Goal: Information Seeking & Learning: Learn about a topic

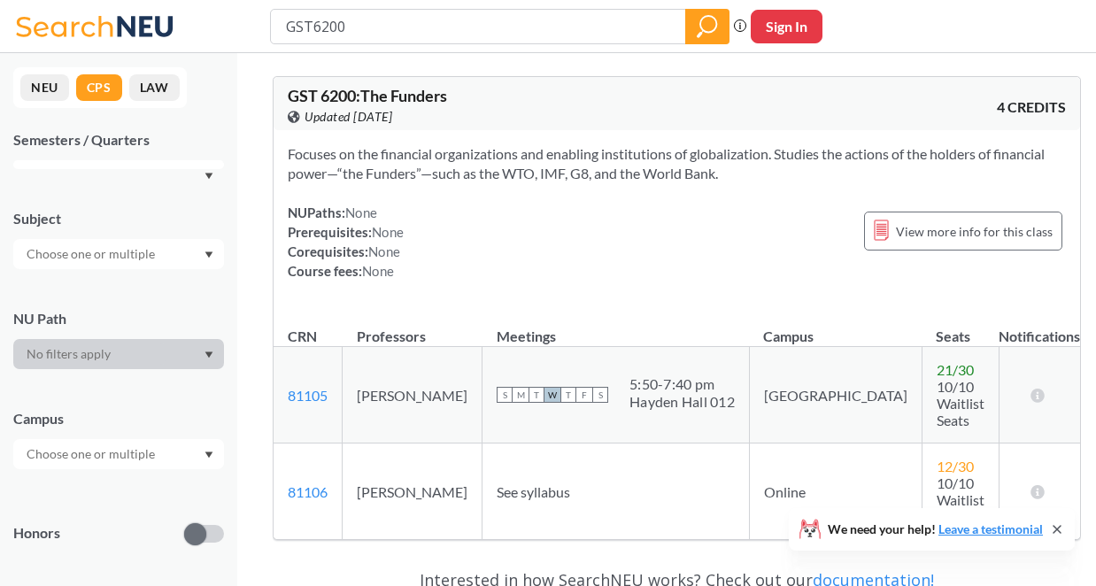
click at [317, 27] on input "GST6200" at bounding box center [478, 27] width 389 height 30
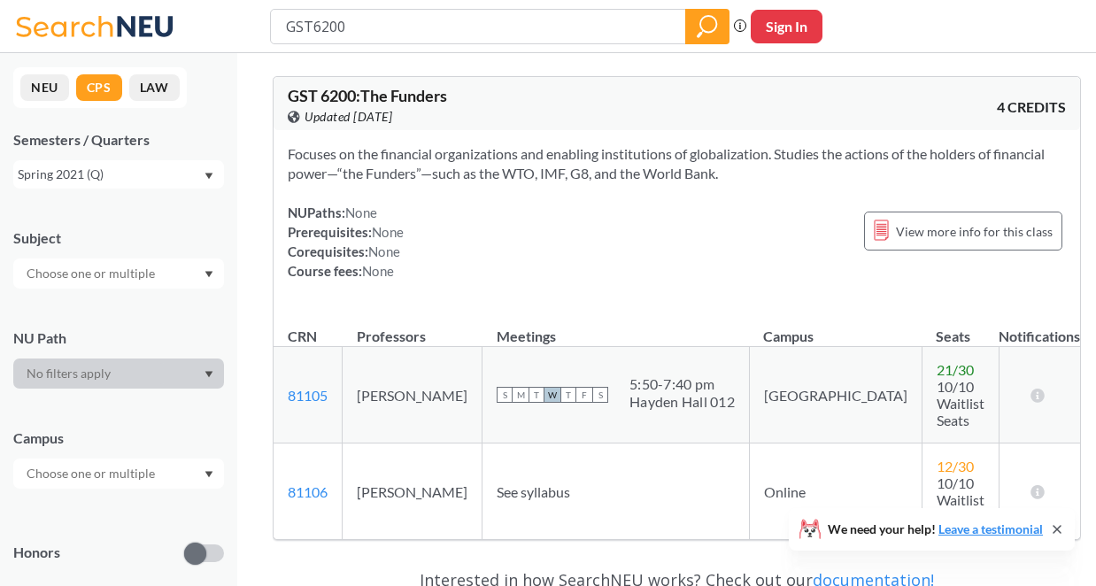
click at [105, 23] on icon at bounding box center [64, 25] width 96 height 21
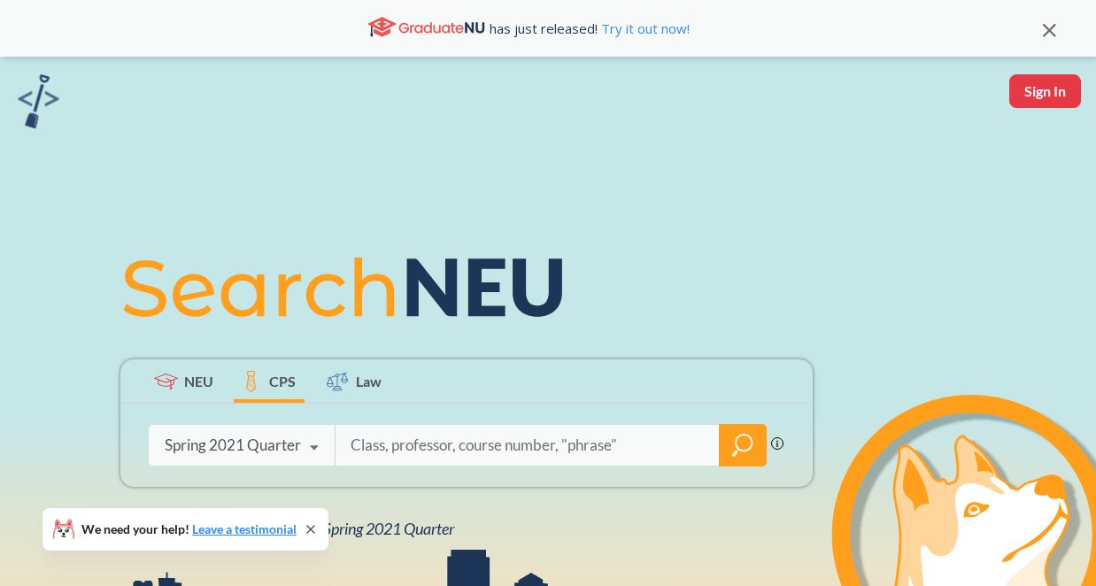
click at [251, 440] on div "Spring 2021 Quarter" at bounding box center [233, 444] width 136 height 19
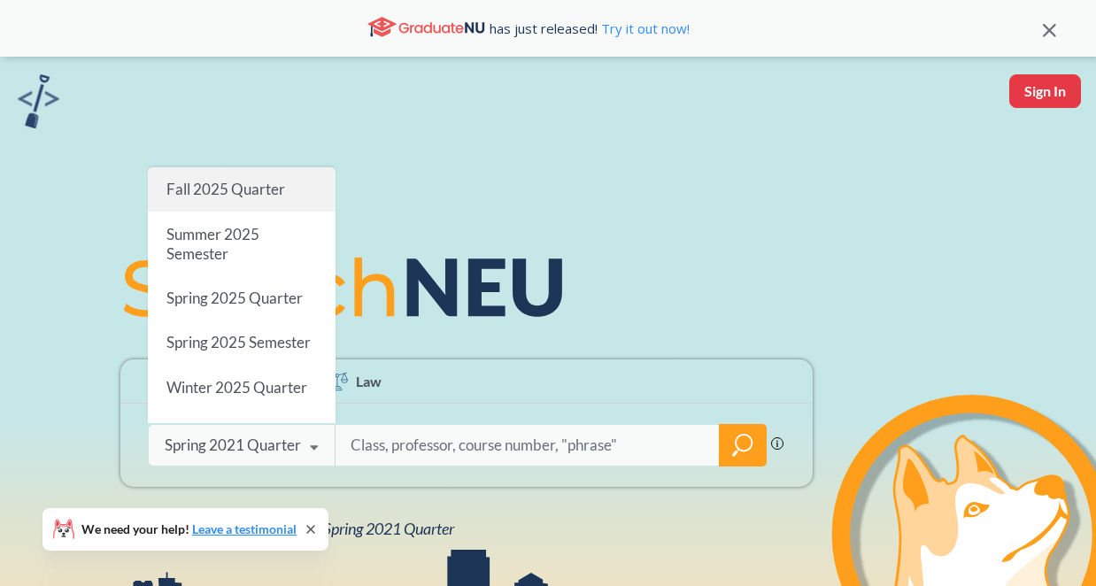
click at [237, 184] on span "Fall 2025 Quarter" at bounding box center [225, 189] width 119 height 19
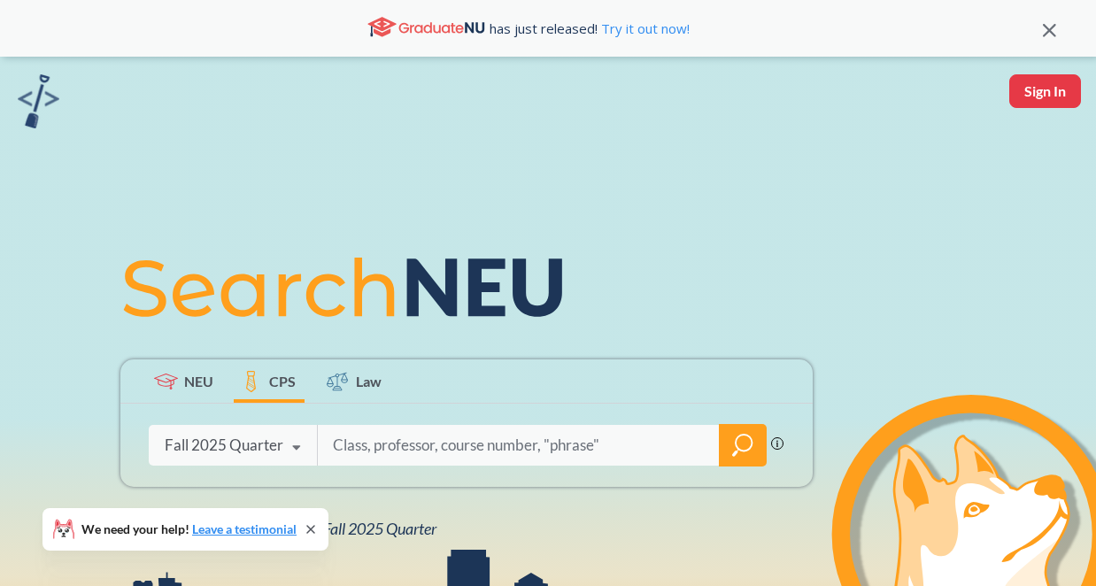
click at [417, 452] on input "search" at bounding box center [519, 445] width 376 height 37
type input "INPR5100"
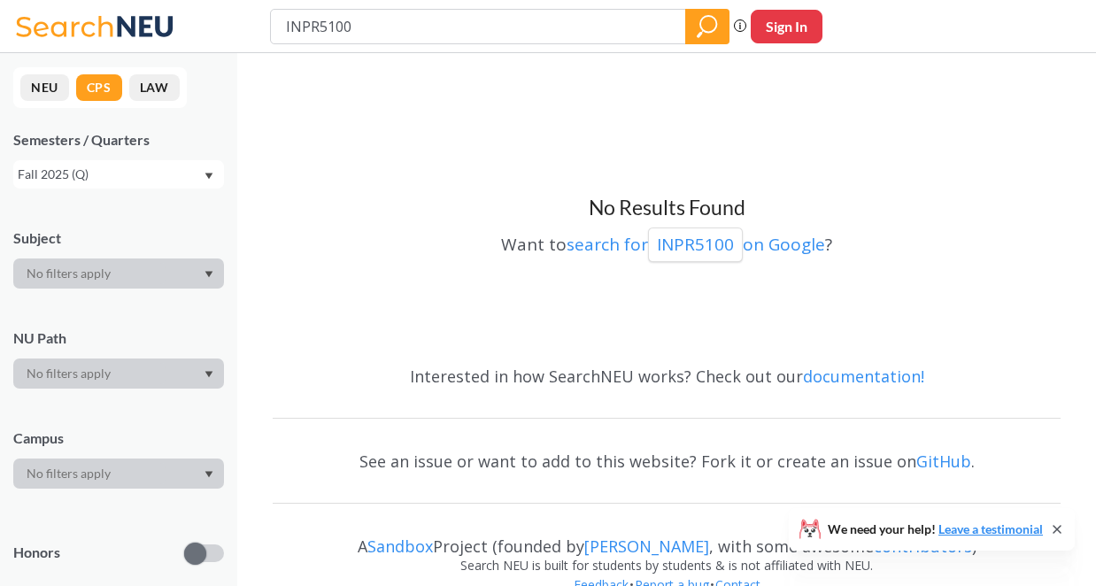
click at [57, 87] on button "NEU" at bounding box center [44, 87] width 49 height 27
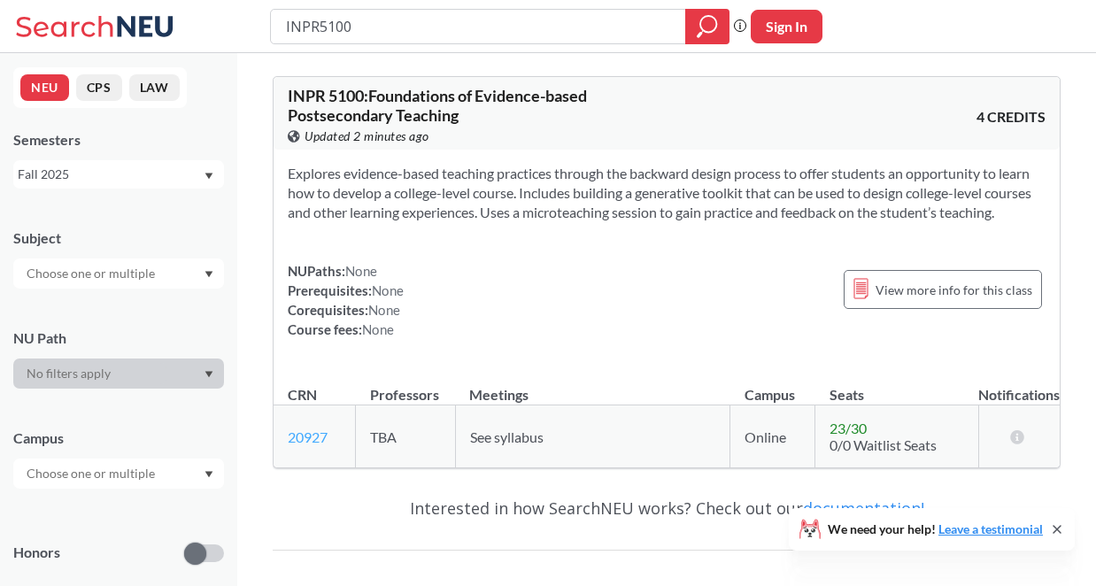
click at [315, 430] on link "20927" at bounding box center [308, 436] width 40 height 17
